Goal: Task Accomplishment & Management: Use online tool/utility

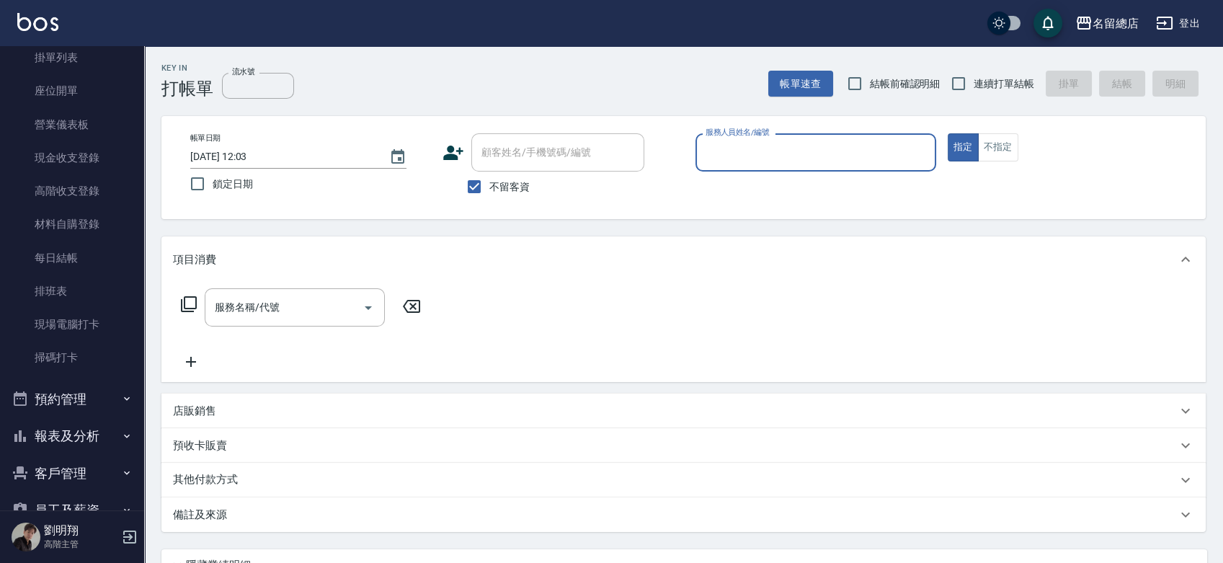
scroll to position [160, 0]
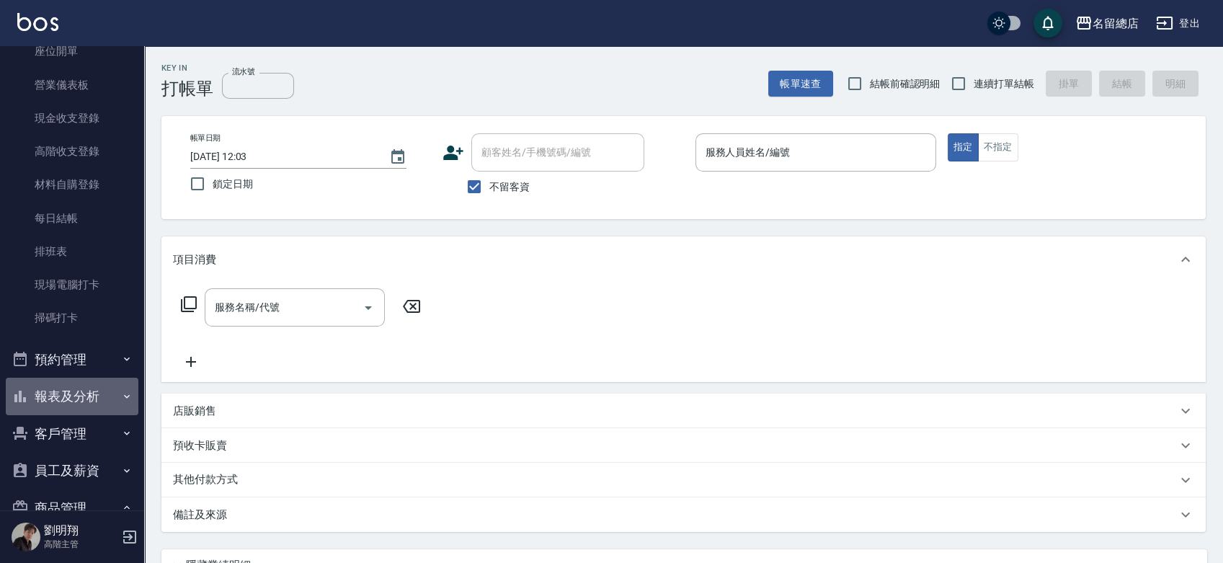
click at [86, 397] on button "報表及分析" at bounding box center [72, 396] width 133 height 37
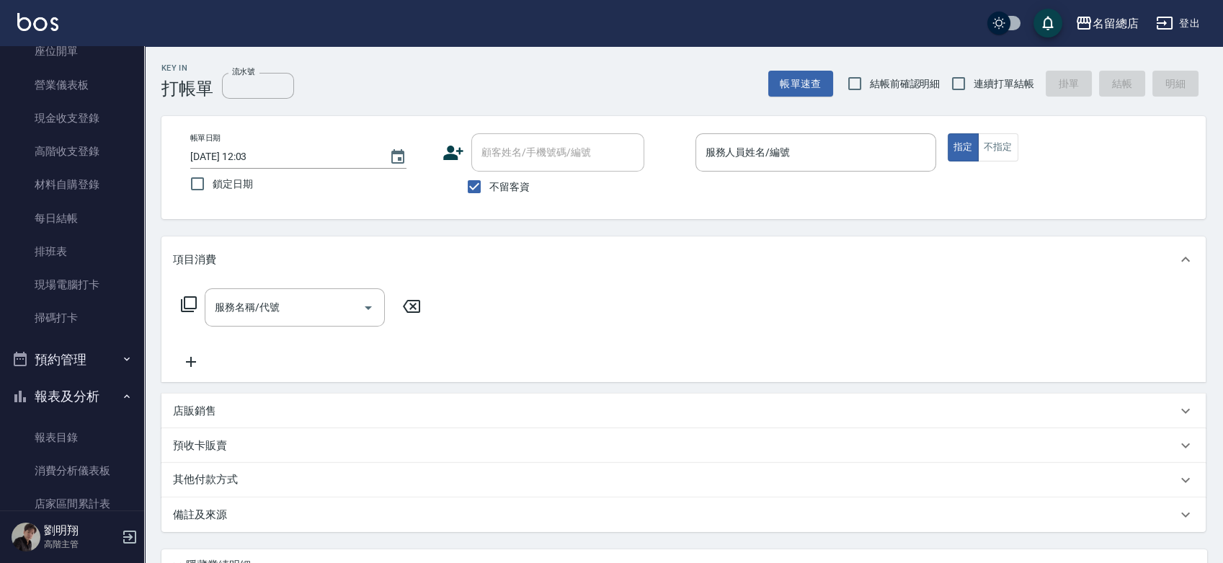
click at [86, 397] on button "報表及分析" at bounding box center [72, 396] width 133 height 37
click at [81, 356] on button "預約管理" at bounding box center [72, 359] width 133 height 37
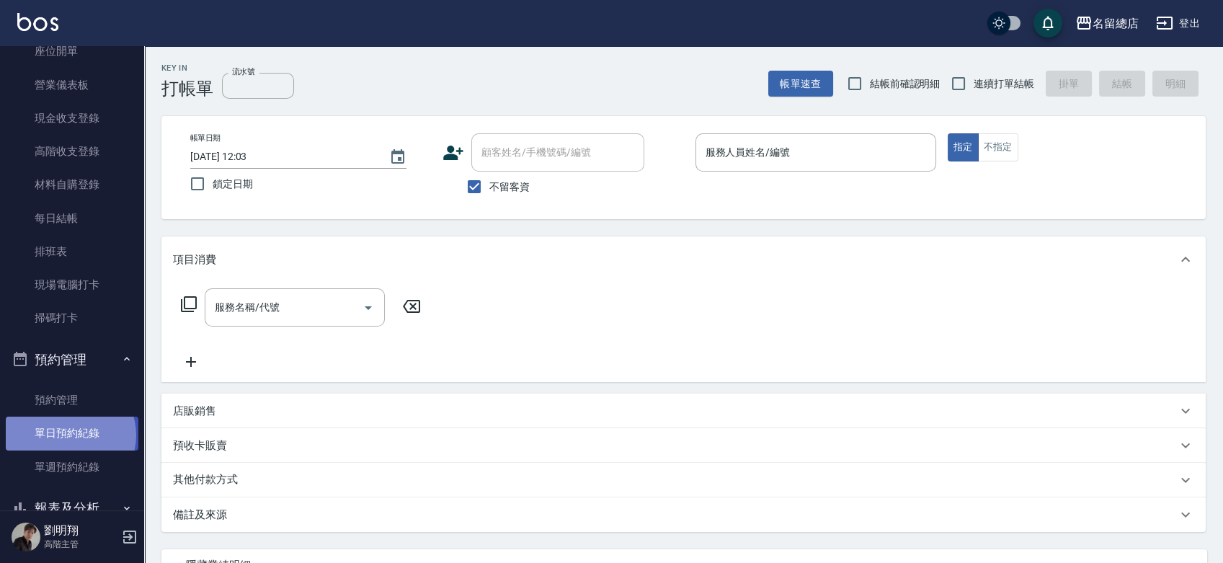
click at [69, 434] on link "單日預約紀錄" at bounding box center [72, 432] width 133 height 33
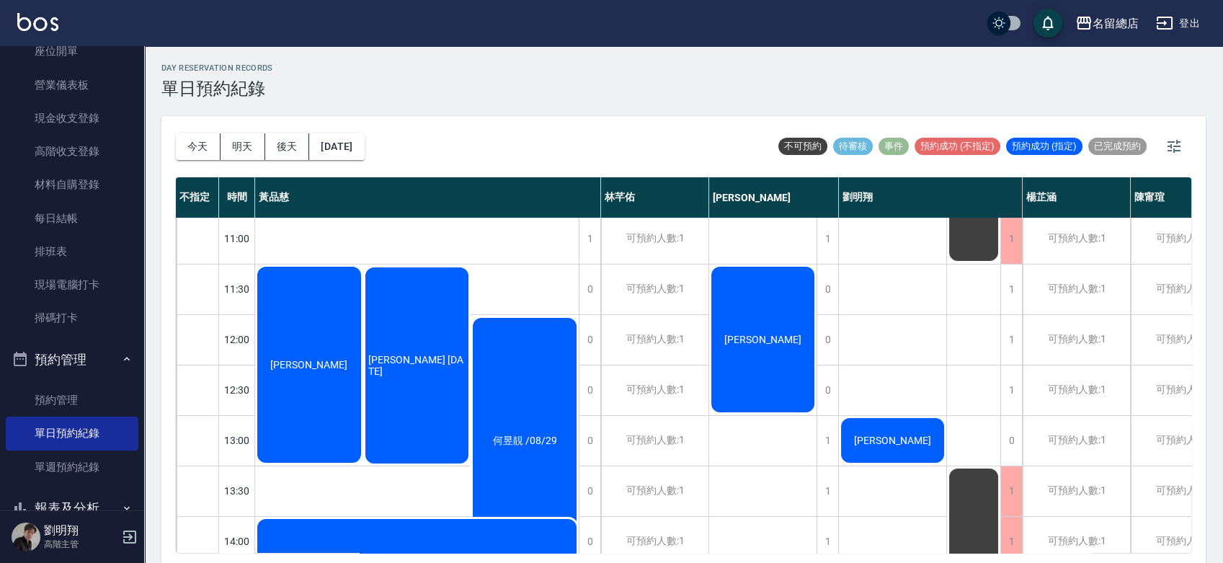
scroll to position [80, 0]
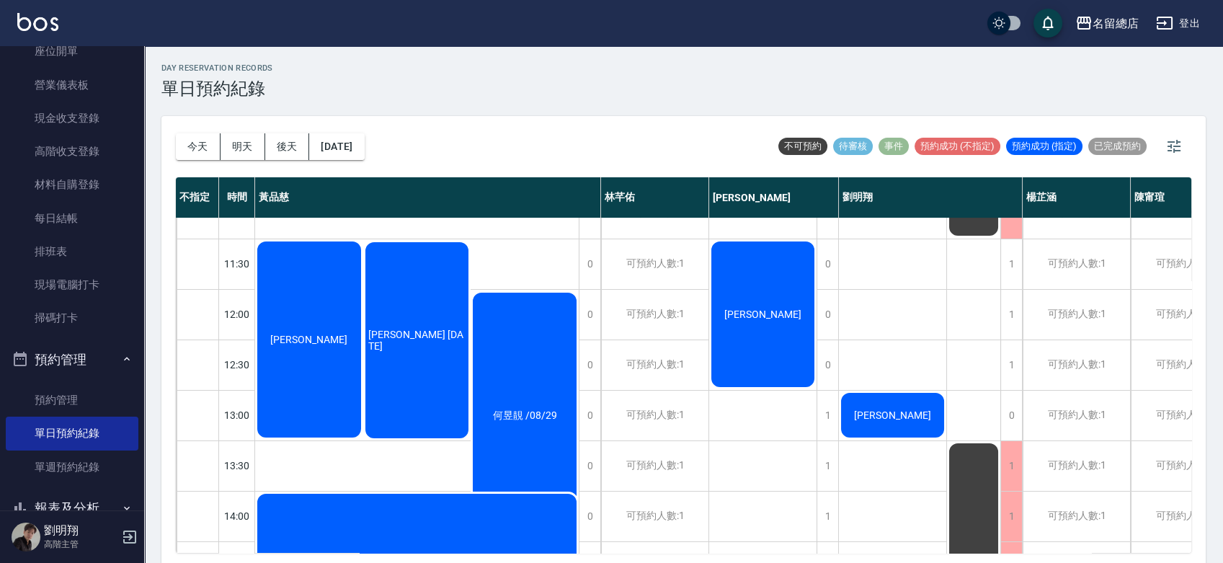
click at [334, 380] on div "[PERSON_NAME]" at bounding box center [309, 339] width 108 height 200
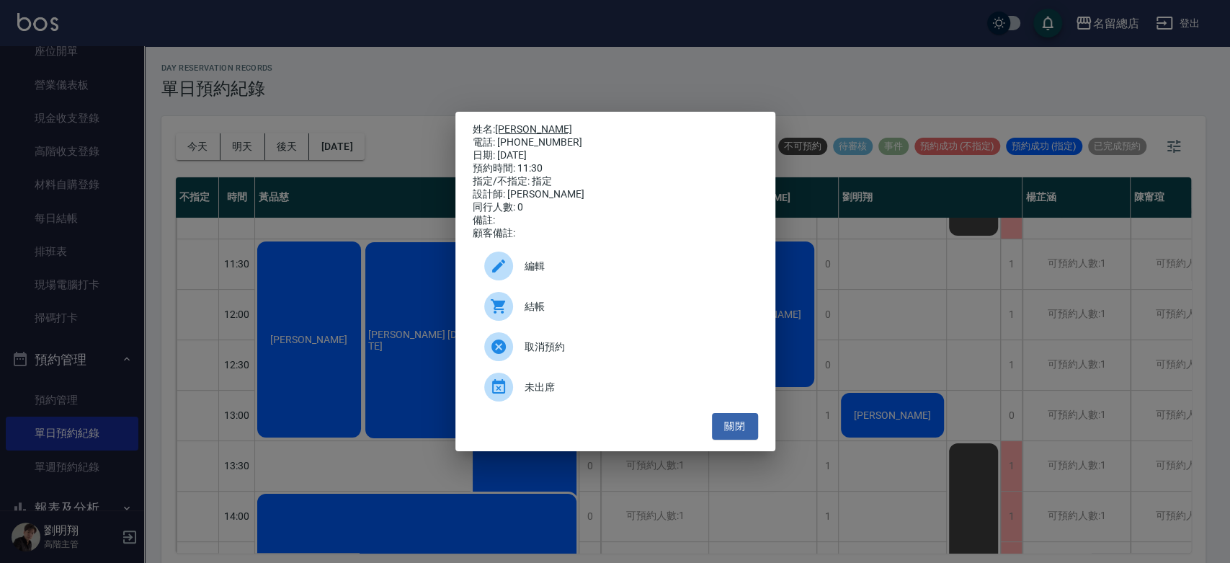
click at [514, 123] on link "[PERSON_NAME]" at bounding box center [533, 129] width 77 height 12
click at [902, 348] on div "姓名: [PERSON_NAME] 電話: [PHONE_NUMBER] 日期: [DATE] 預約時間: 11:30 指定/不指定: 指定 設計師: [PE…" at bounding box center [615, 281] width 1230 height 563
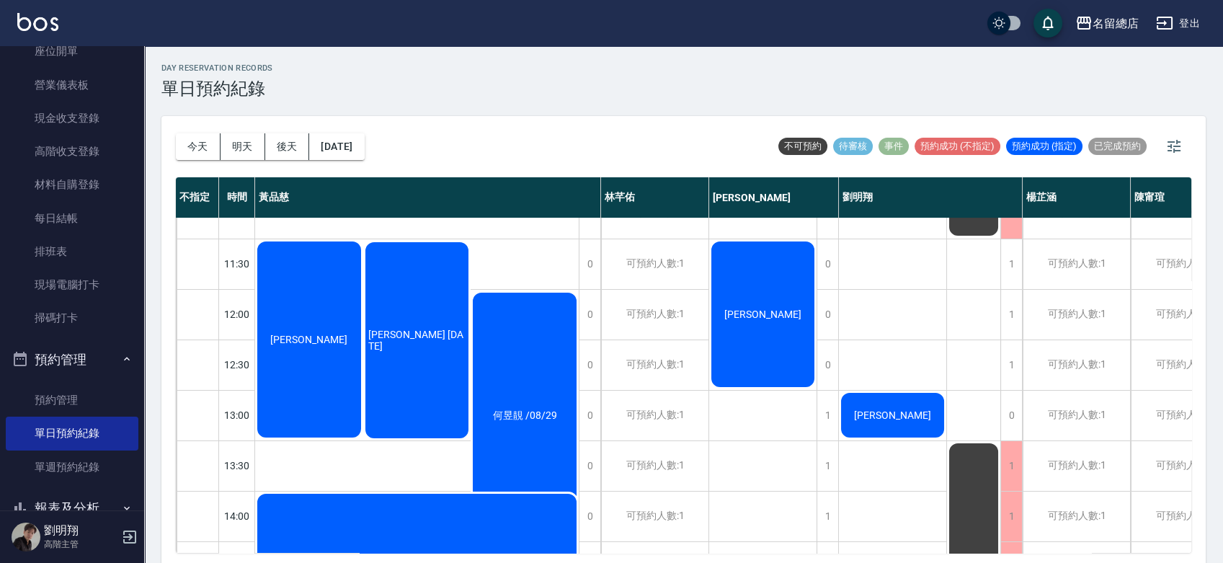
click at [426, 382] on div "[PERSON_NAME] [DATE]" at bounding box center [417, 340] width 108 height 200
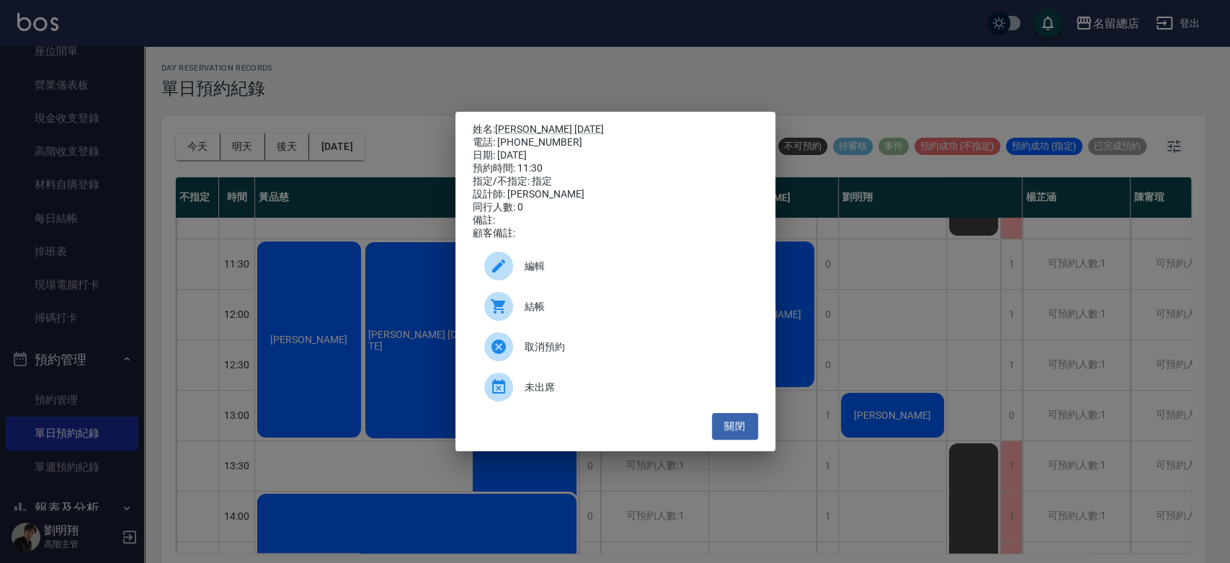
click at [922, 282] on div "姓名: [PERSON_NAME] [DATE] 電話: [PHONE_NUMBER] 日期: [DATE] 預約時間: 11:30 指定/不指定: 指定 設…" at bounding box center [615, 281] width 1230 height 563
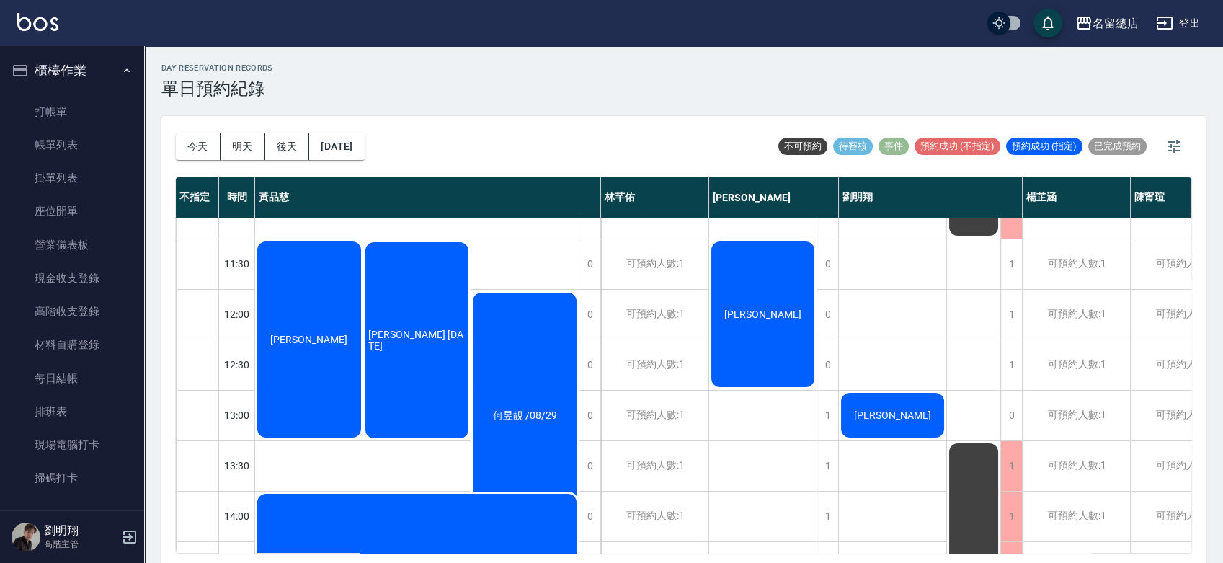
scroll to position [0, 0]
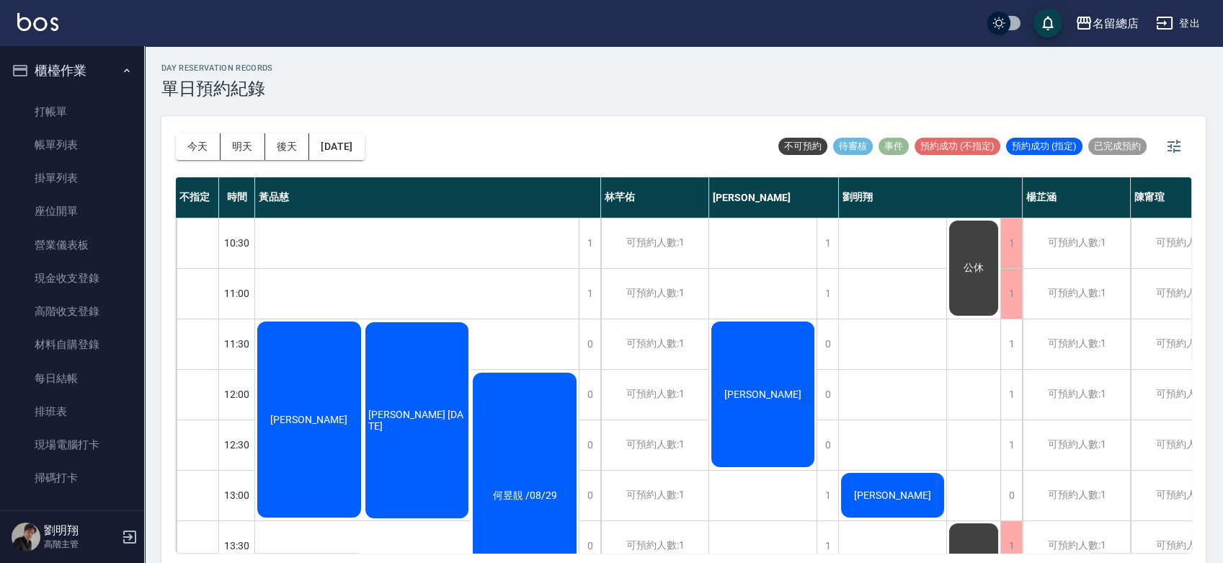
click at [441, 460] on div "[PERSON_NAME] [DATE]" at bounding box center [417, 420] width 108 height 200
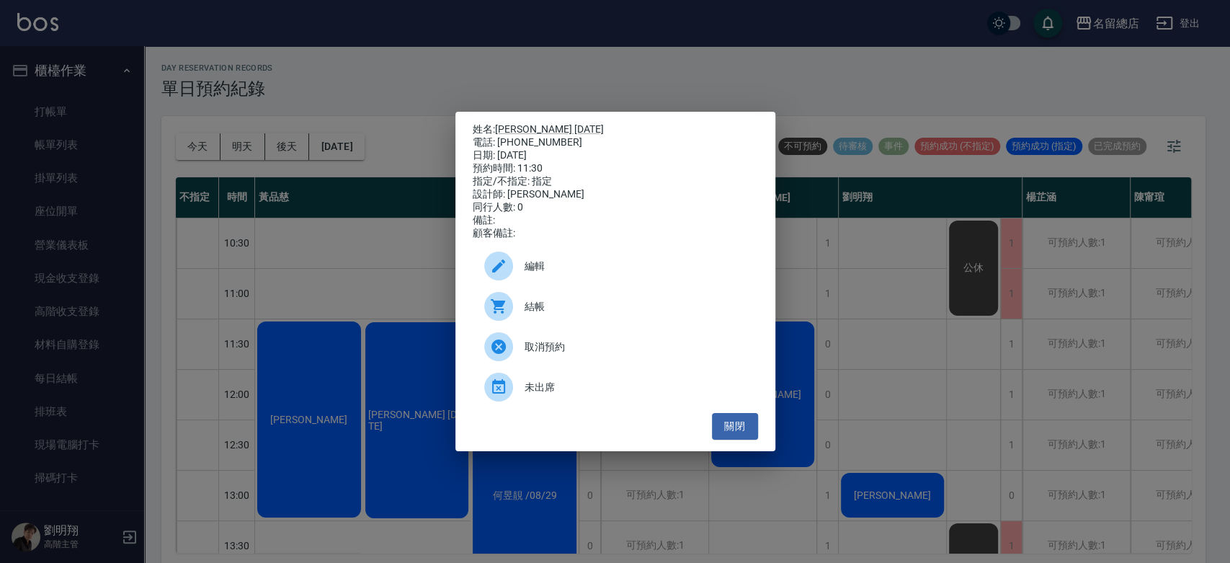
click at [46, 110] on div "姓名: [PERSON_NAME] [DATE] 電話: [PHONE_NUMBER] 日期: [DATE] 預約時間: 11:30 指定/不指定: 指定 設…" at bounding box center [615, 281] width 1230 height 563
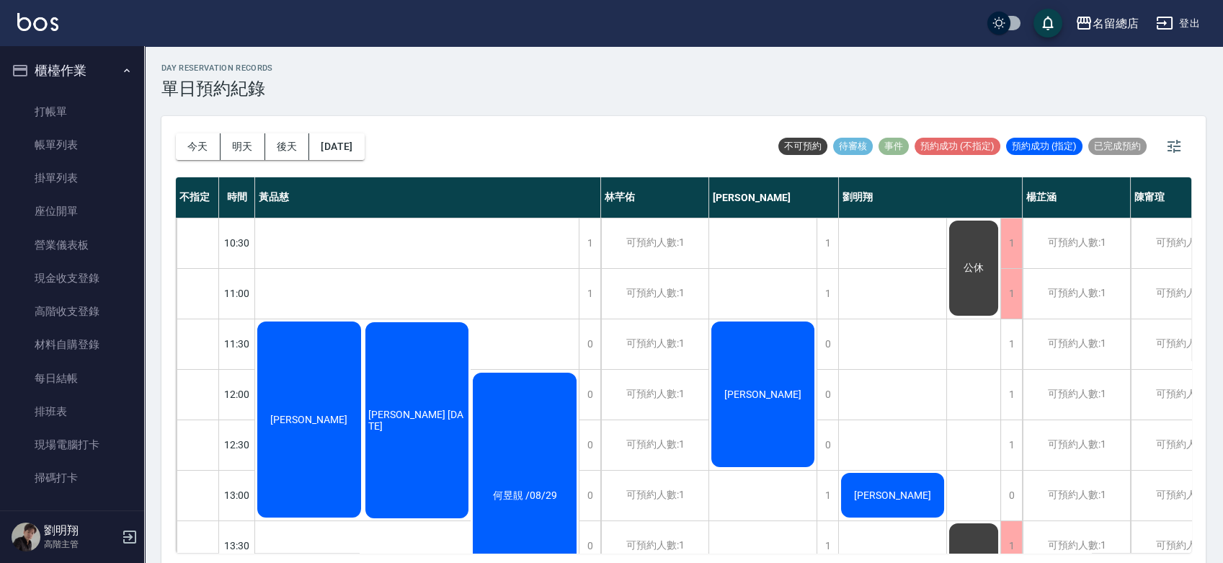
click at [46, 110] on link "打帳單" at bounding box center [72, 111] width 133 height 33
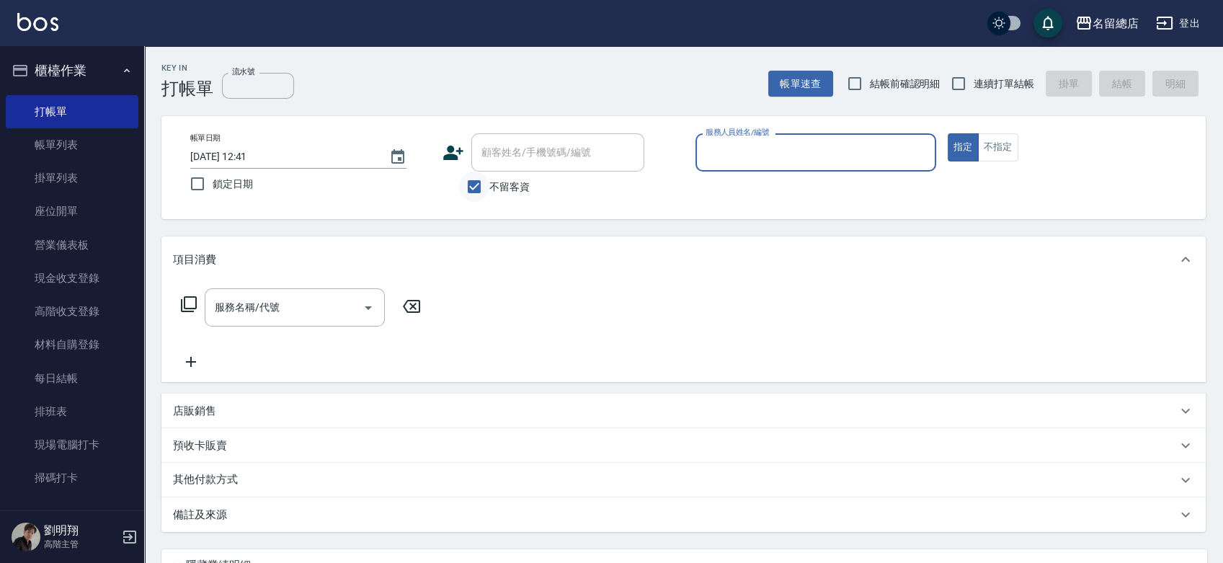
click at [471, 188] on input "不留客資" at bounding box center [474, 186] width 30 height 30
checkbox input "false"
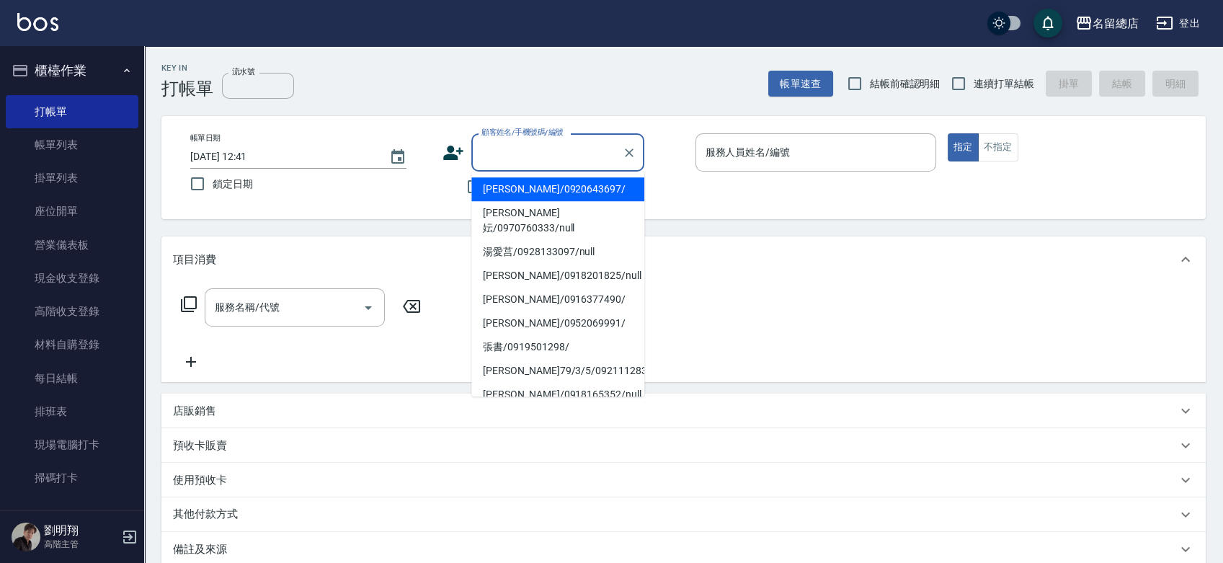
drag, startPoint x: 486, startPoint y: 160, endPoint x: 481, endPoint y: 174, distance: 14.4
click at [486, 160] on input "顧客姓名/手機號碼/編號" at bounding box center [547, 152] width 138 height 25
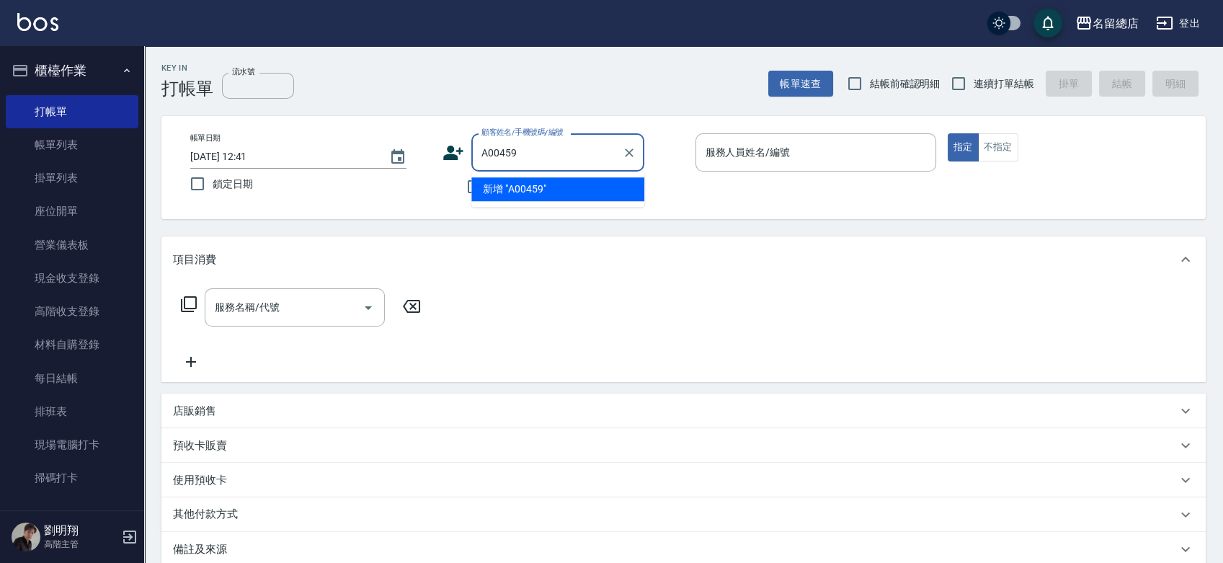
type input "A00459"
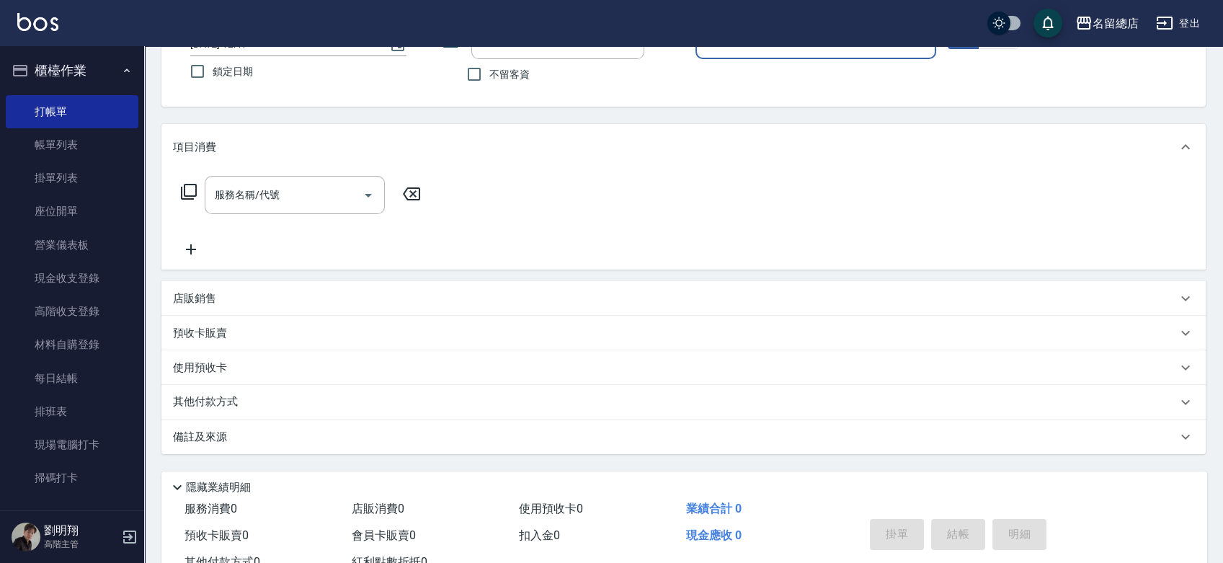
scroll to position [84, 0]
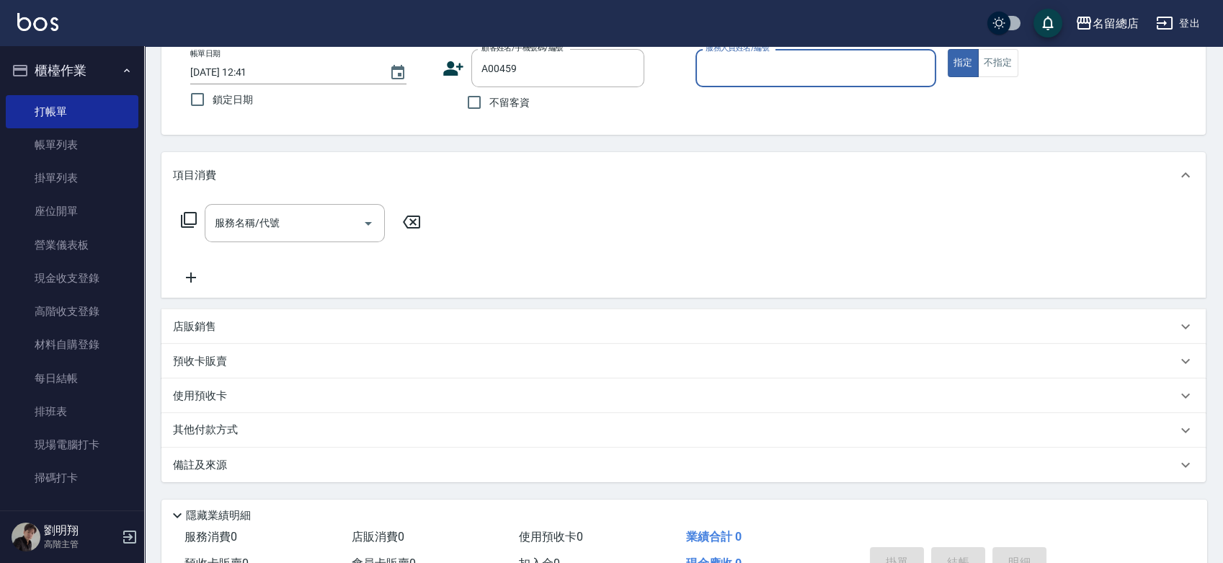
click at [216, 425] on p "其他付款方式" at bounding box center [209, 430] width 72 height 16
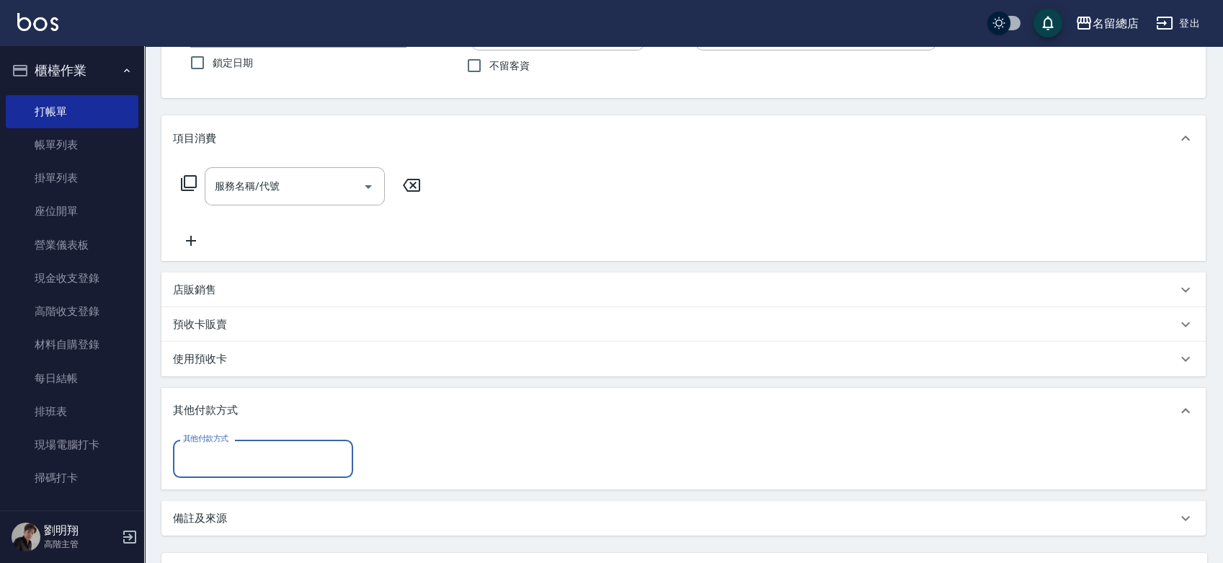
scroll to position [0, 0]
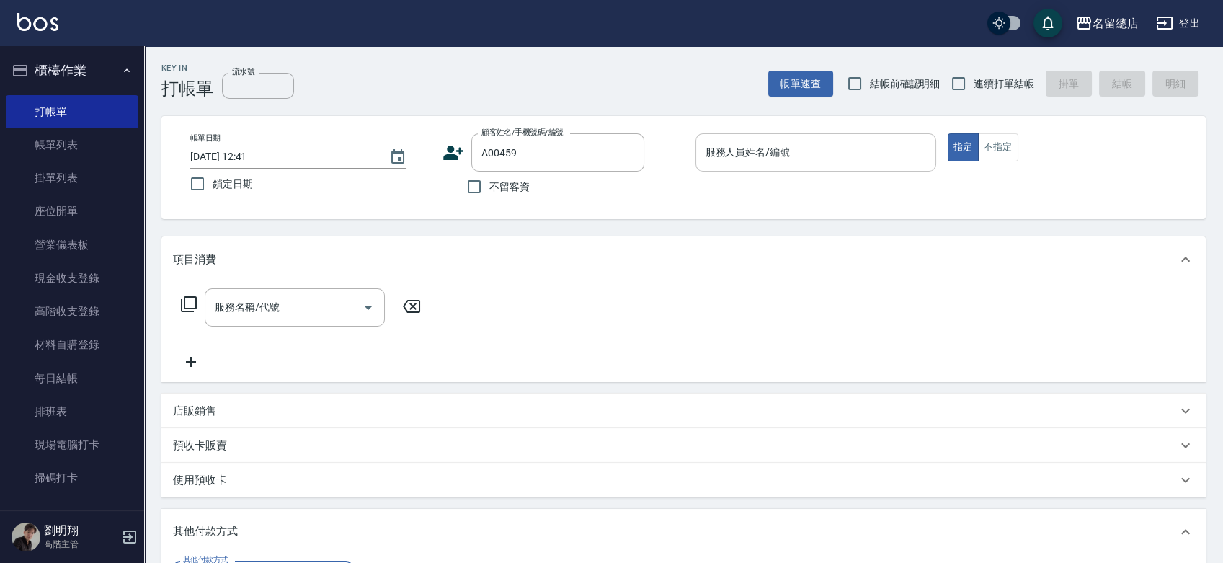
click at [763, 155] on div "服務人員姓名/編號 服務人員姓名/編號" at bounding box center [815, 152] width 241 height 38
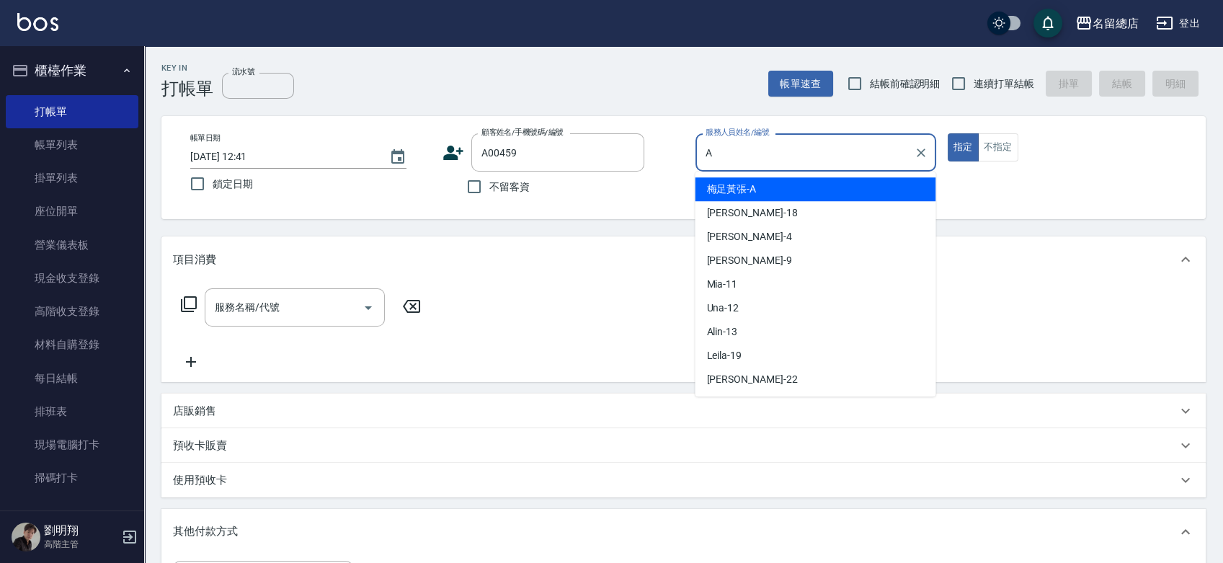
type input "梅足黃張-A"
type button "true"
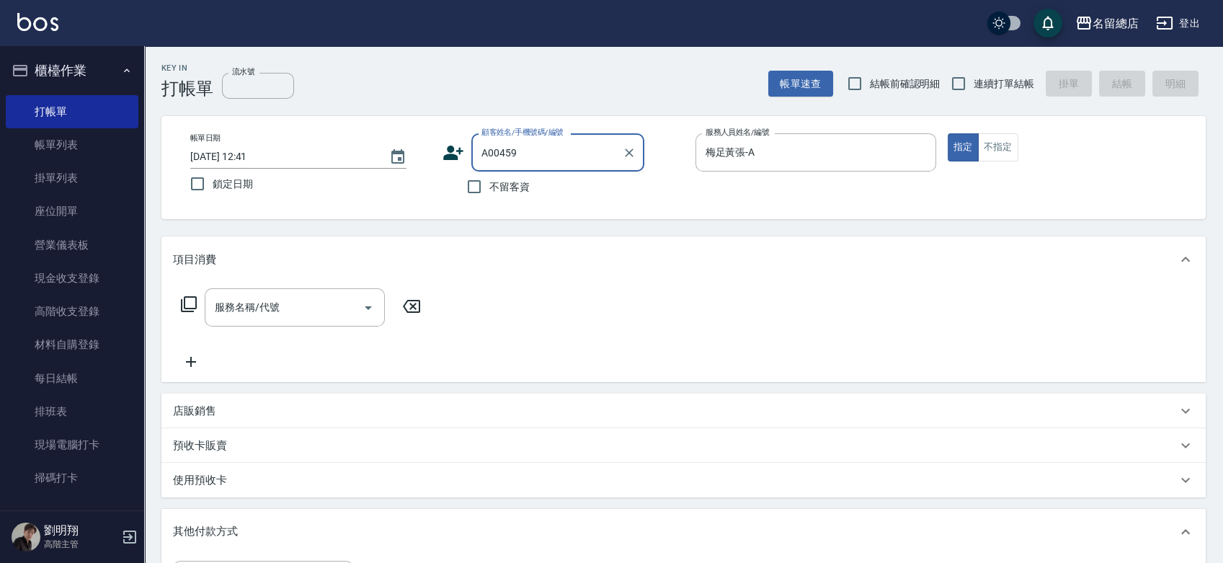
click at [542, 145] on input "A00459" at bounding box center [547, 152] width 138 height 25
click at [537, 149] on input "A00459" at bounding box center [547, 152] width 138 height 25
click at [632, 156] on icon "Clear" at bounding box center [629, 152] width 9 height 9
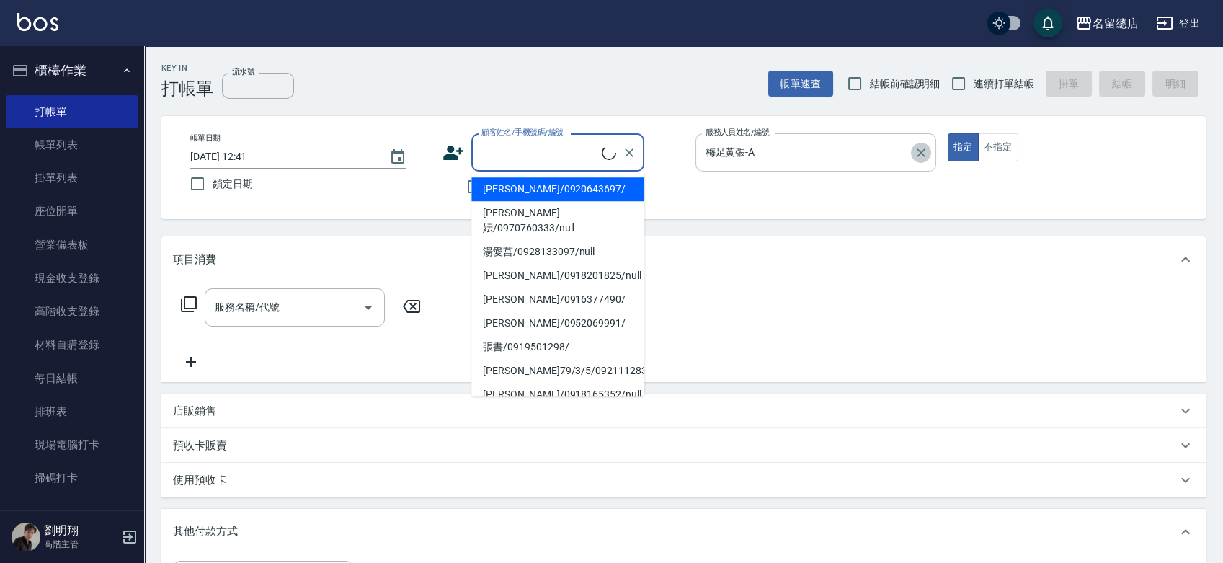
click at [927, 147] on icon "Clear" at bounding box center [921, 153] width 14 height 14
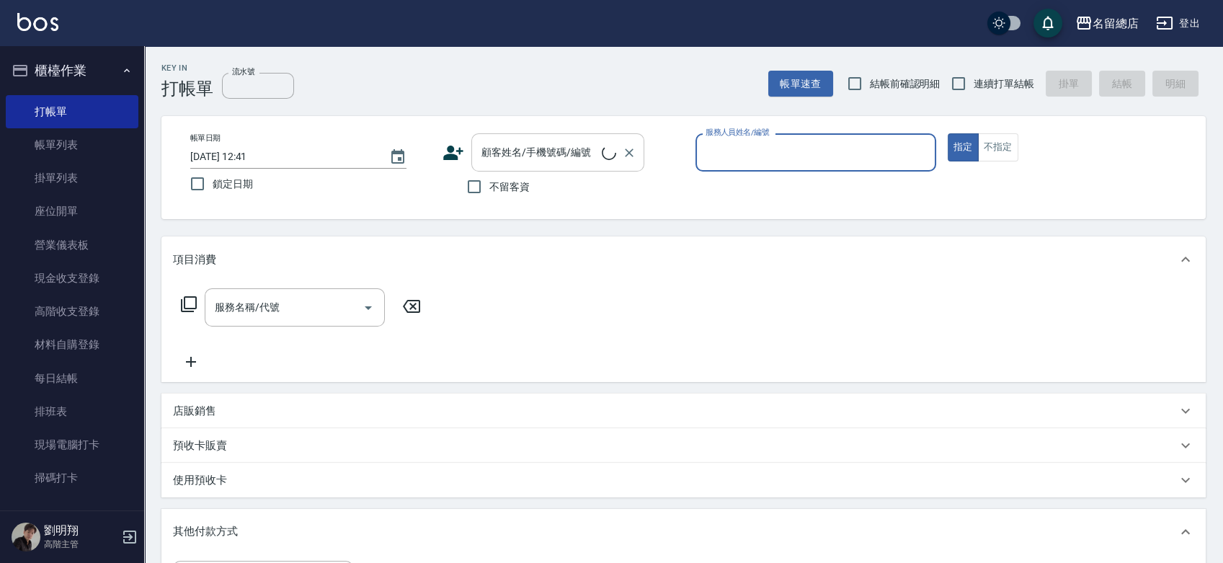
click at [559, 140] on div "顧客姓名/手機號碼/編號 顧客姓名/手機號碼/編號" at bounding box center [557, 152] width 173 height 38
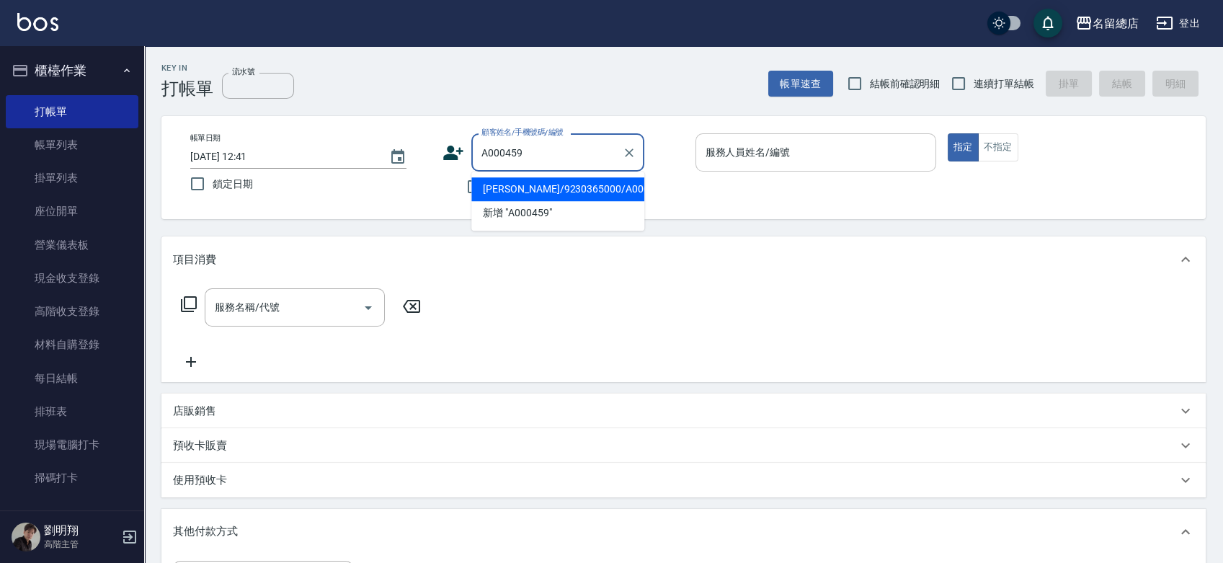
type input "[PERSON_NAME]/9230365000/A000459"
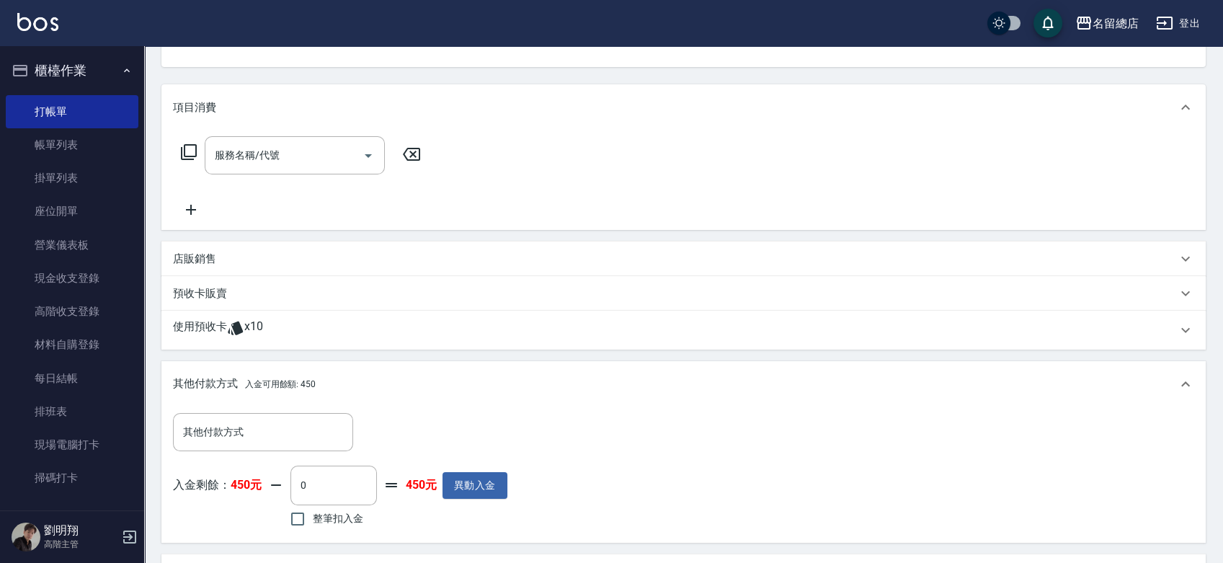
scroll to position [240, 0]
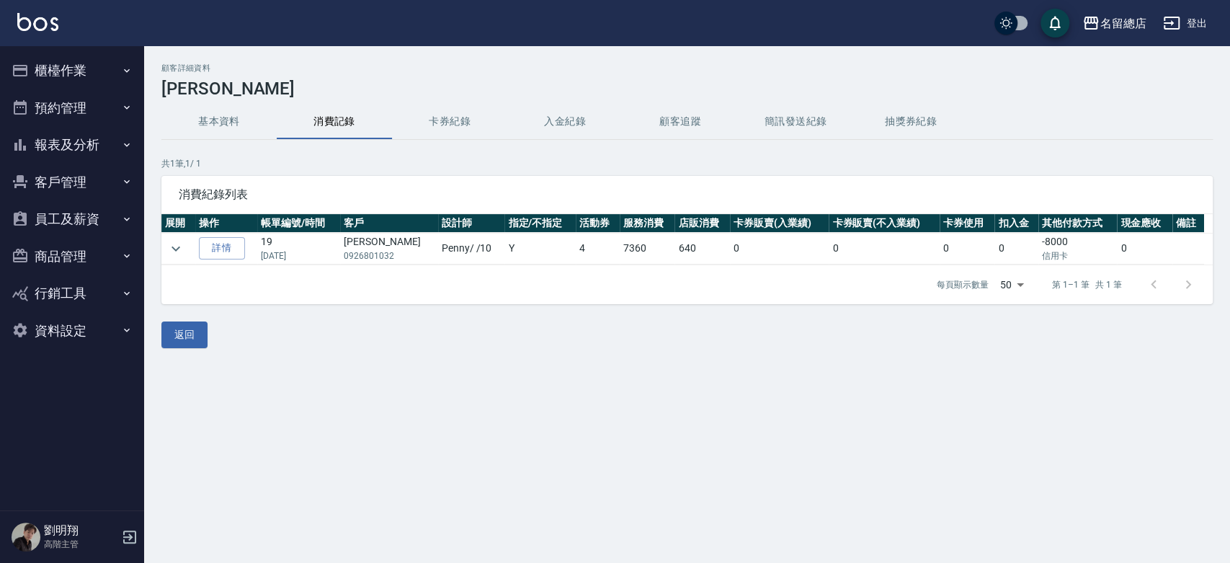
click at [437, 121] on button "卡券紀錄" at bounding box center [449, 121] width 115 height 35
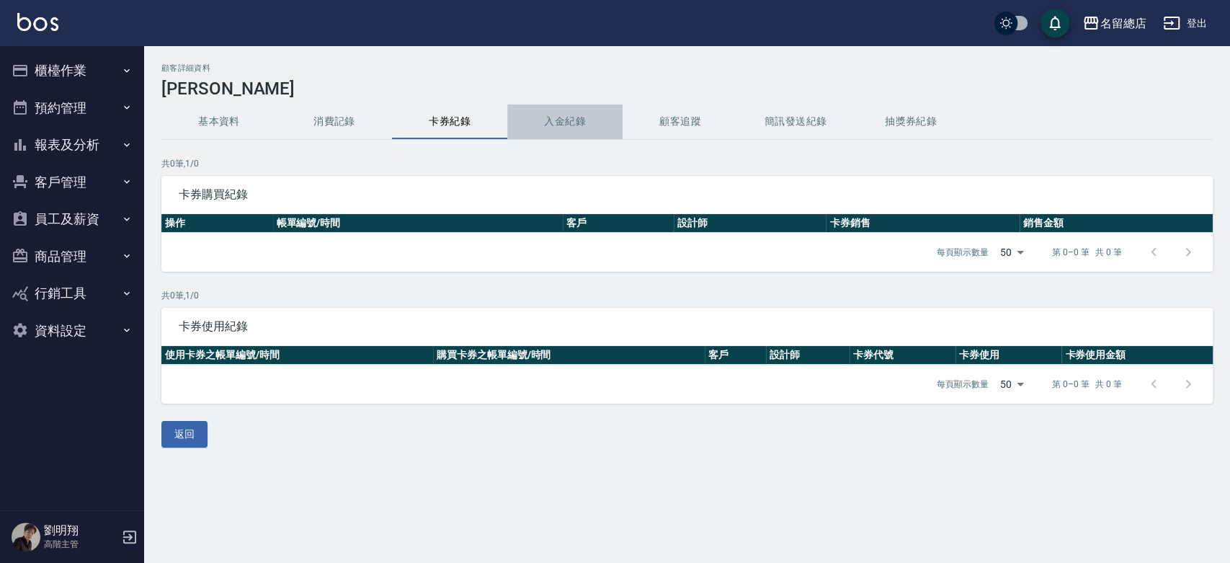
click at [540, 128] on button "入金紀錄" at bounding box center [564, 121] width 115 height 35
